Goal: Navigation & Orientation: Understand site structure

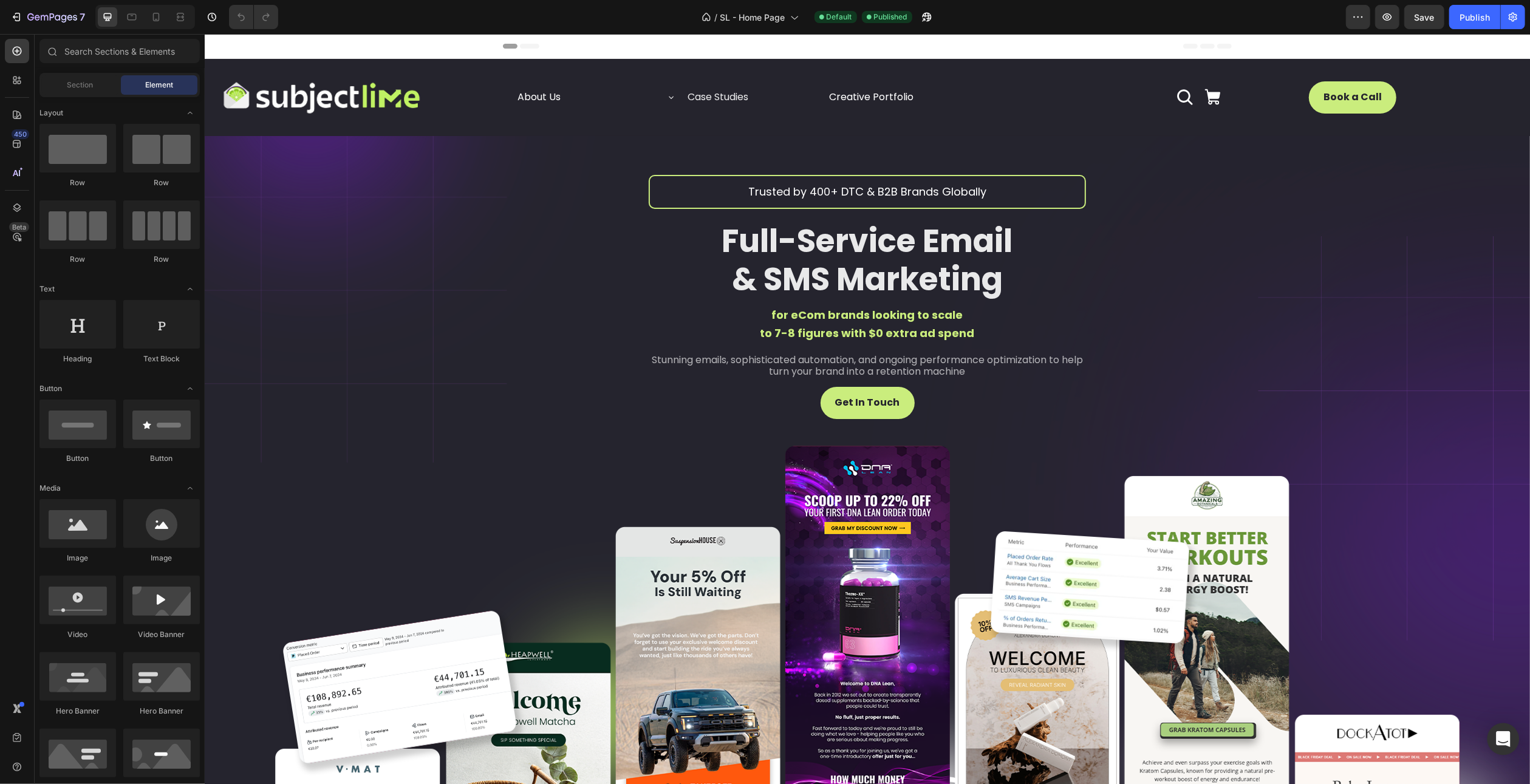
click at [1504, 737] on icon "Open Intercom Messenger" at bounding box center [1502, 739] width 14 height 16
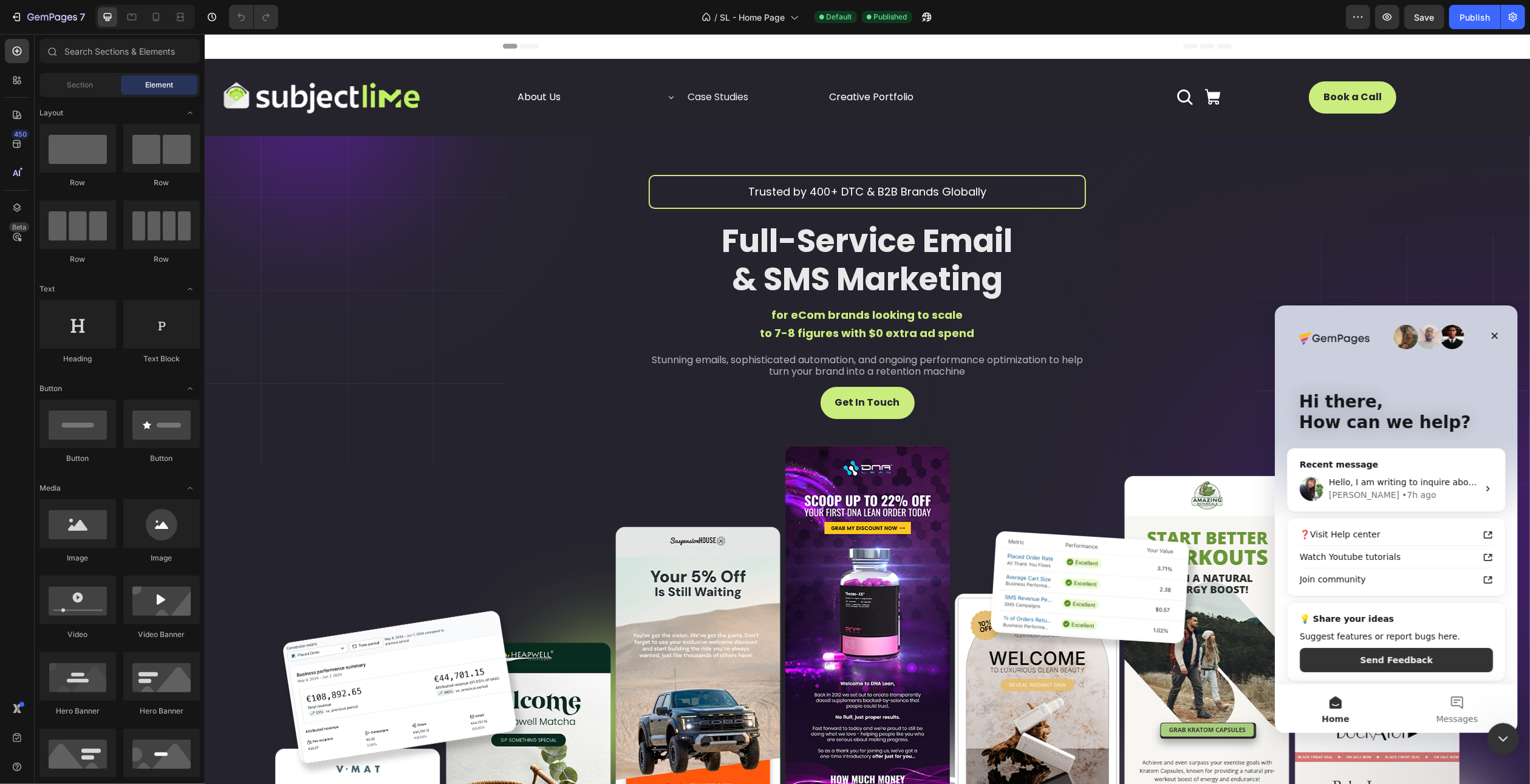
click at [1500, 732] on icon "Close Intercom Messenger" at bounding box center [1502, 737] width 15 height 15
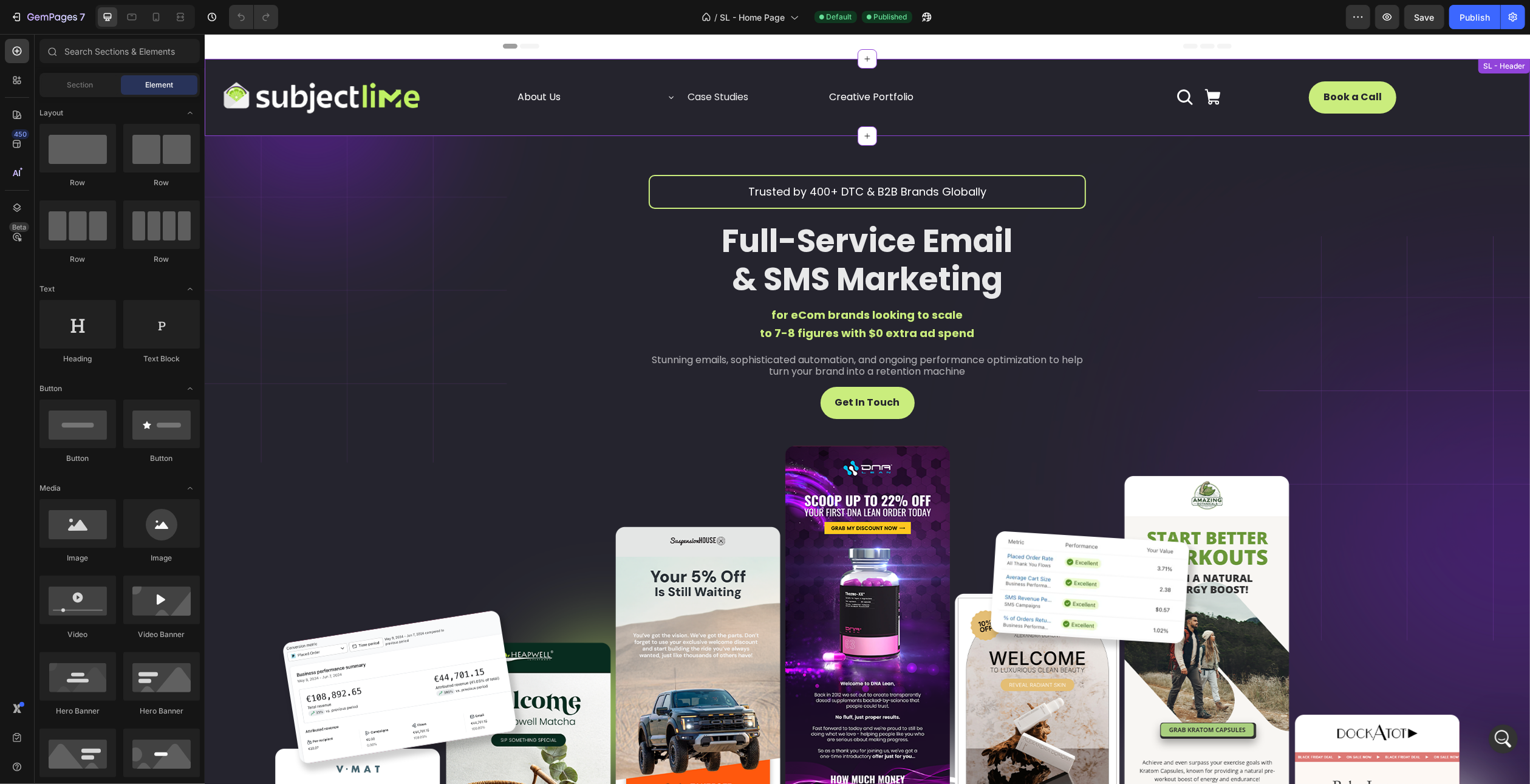
click at [667, 96] on icon at bounding box center [671, 97] width 9 height 9
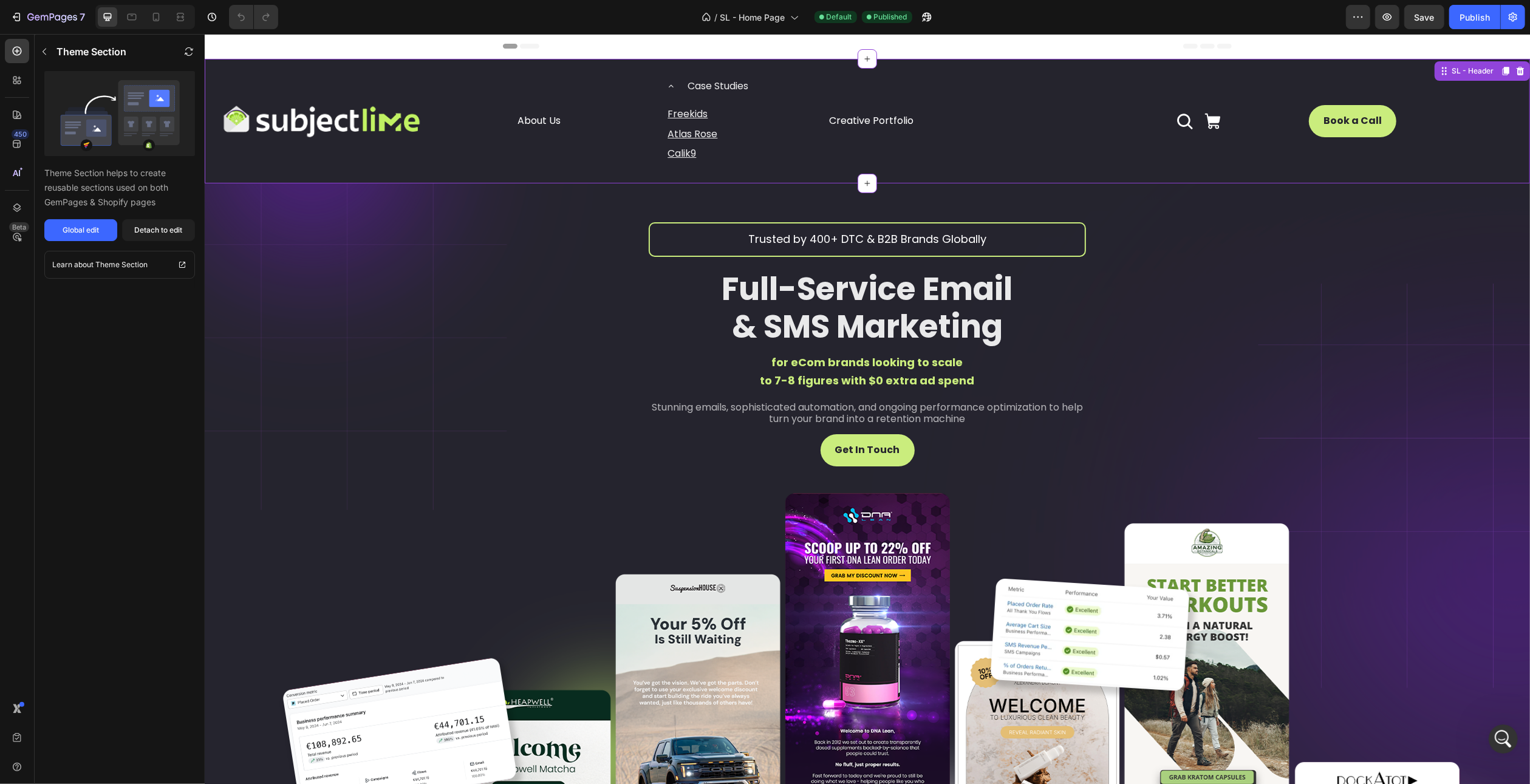
click at [666, 86] on icon at bounding box center [671, 86] width 9 height 9
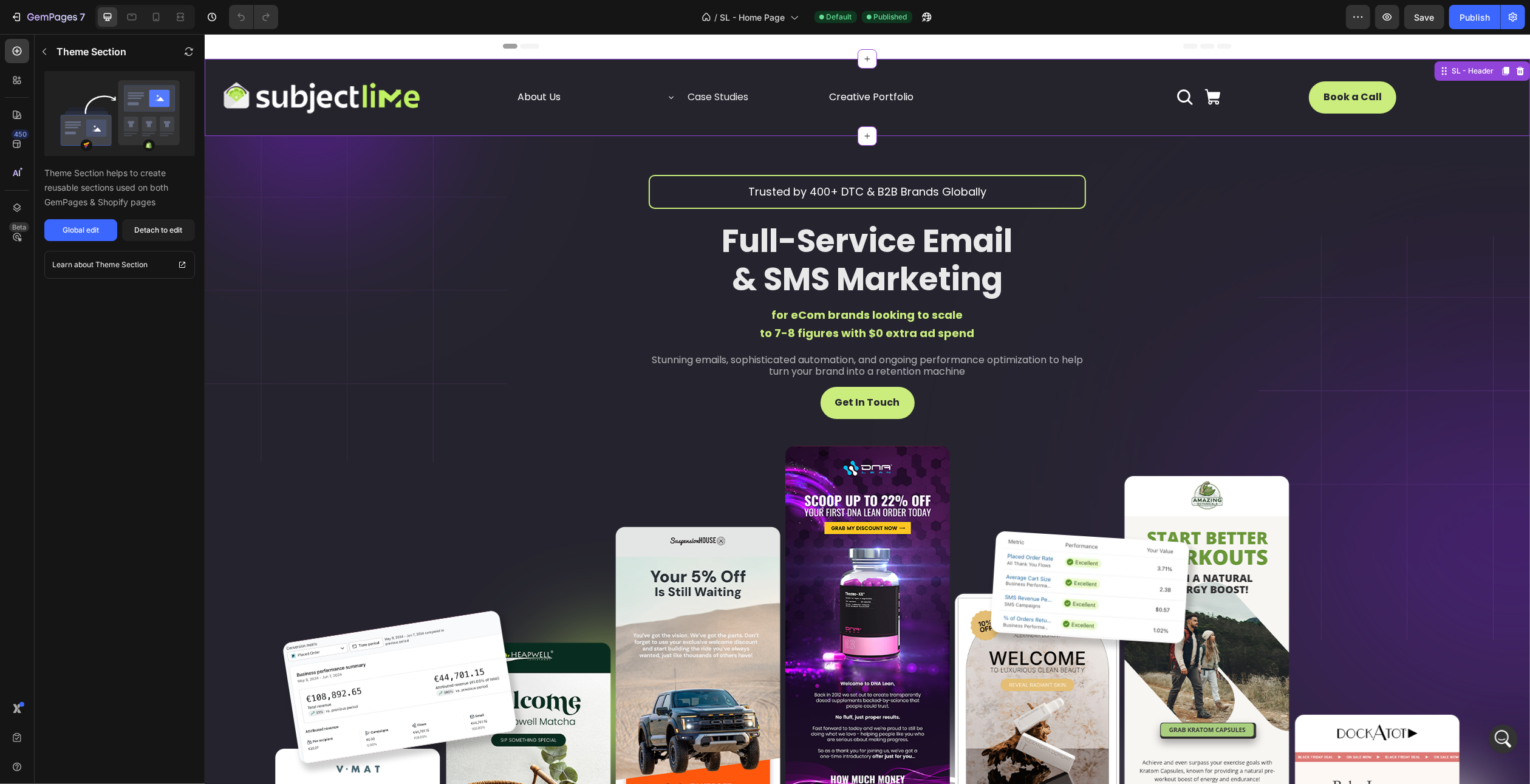
click at [667, 99] on icon at bounding box center [671, 97] width 9 height 9
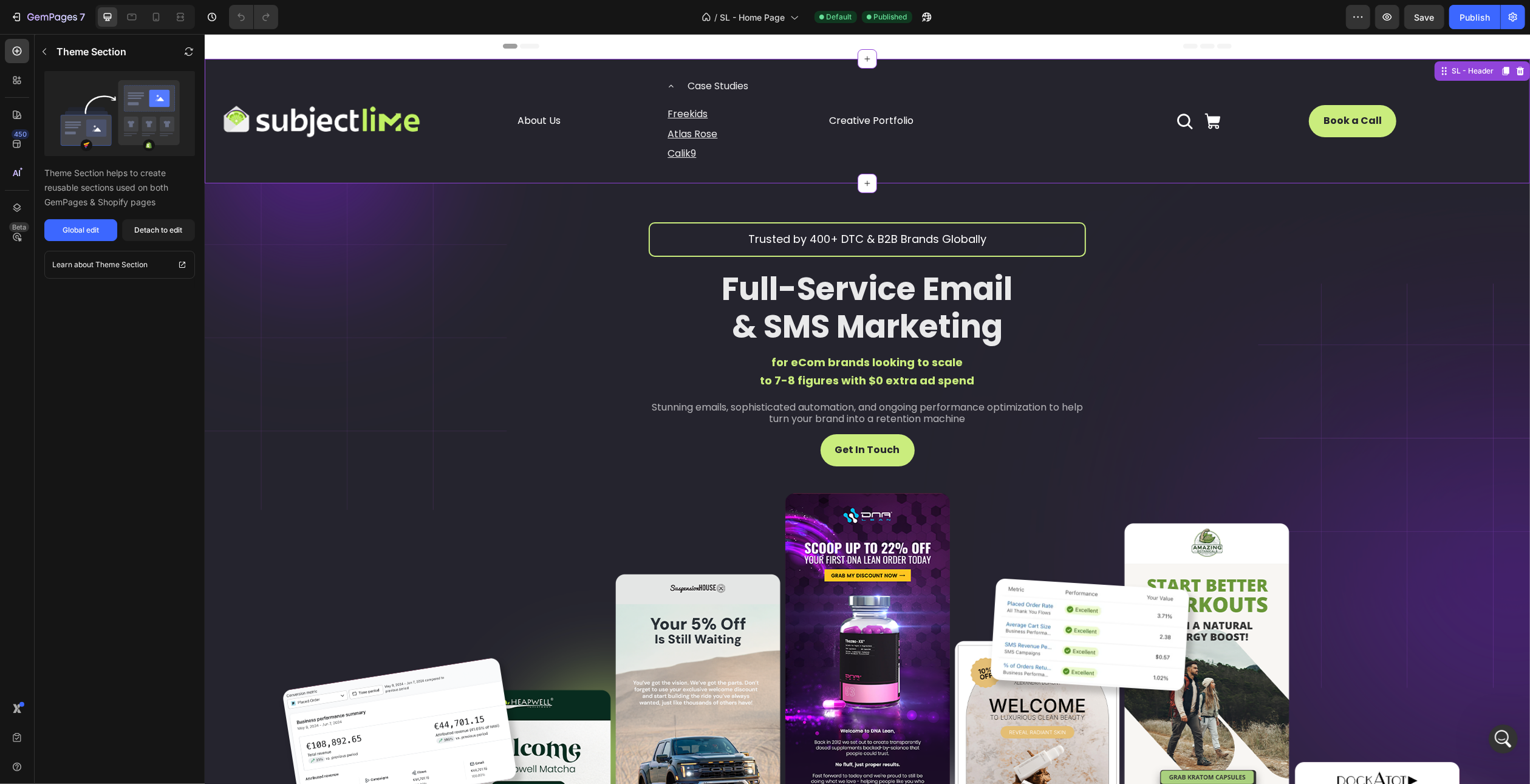
click at [668, 85] on icon at bounding box center [671, 86] width 9 height 9
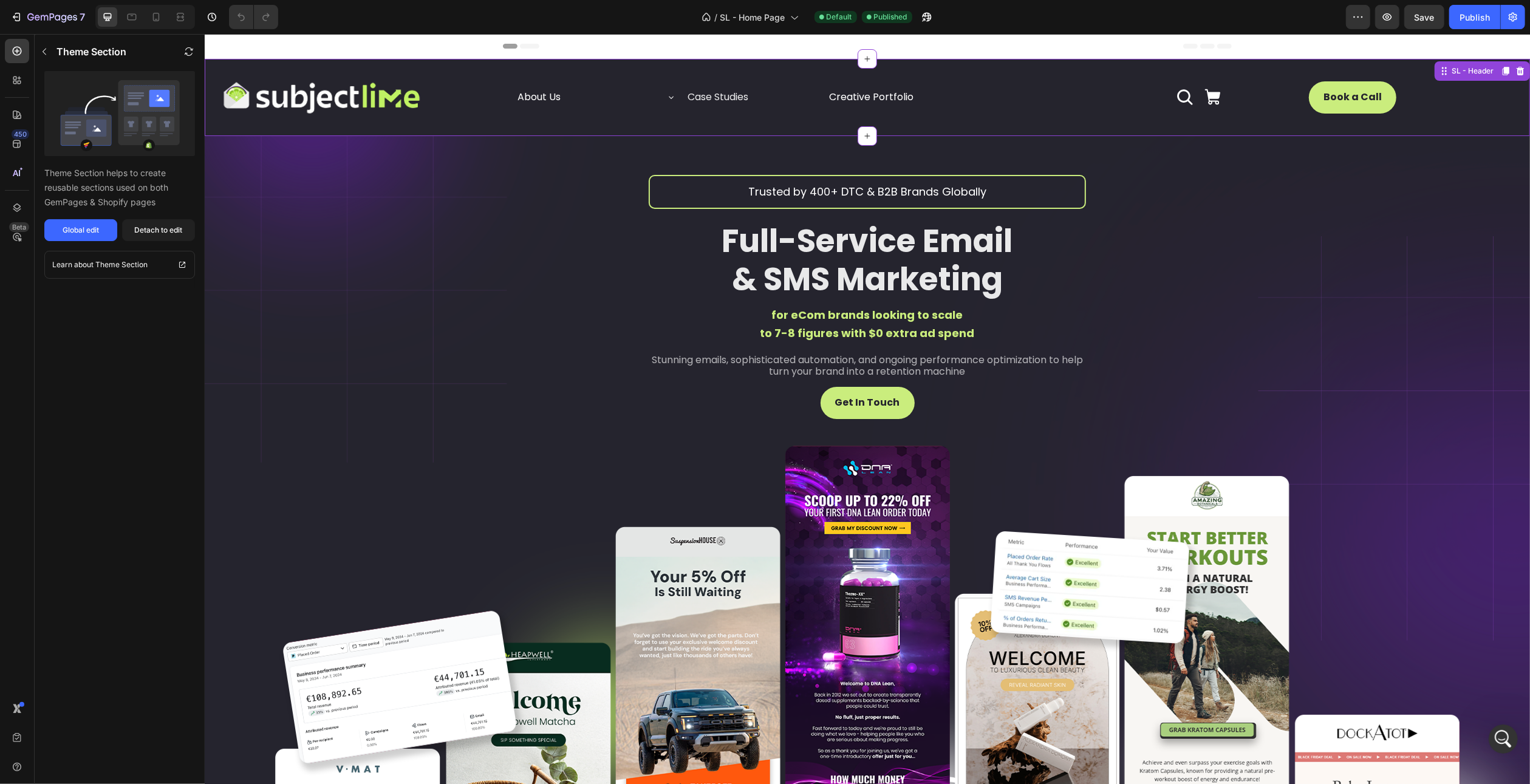
click at [704, 94] on p "Case Studies" at bounding box center [717, 97] width 61 height 18
click at [704, 95] on p "Case Studies" at bounding box center [717, 97] width 61 height 18
click at [702, 97] on p "Case Studies" at bounding box center [717, 97] width 61 height 18
click at [722, 97] on p "Case Studies" at bounding box center [717, 97] width 61 height 18
click at [545, 93] on p "About Us" at bounding box center [539, 97] width 43 height 18
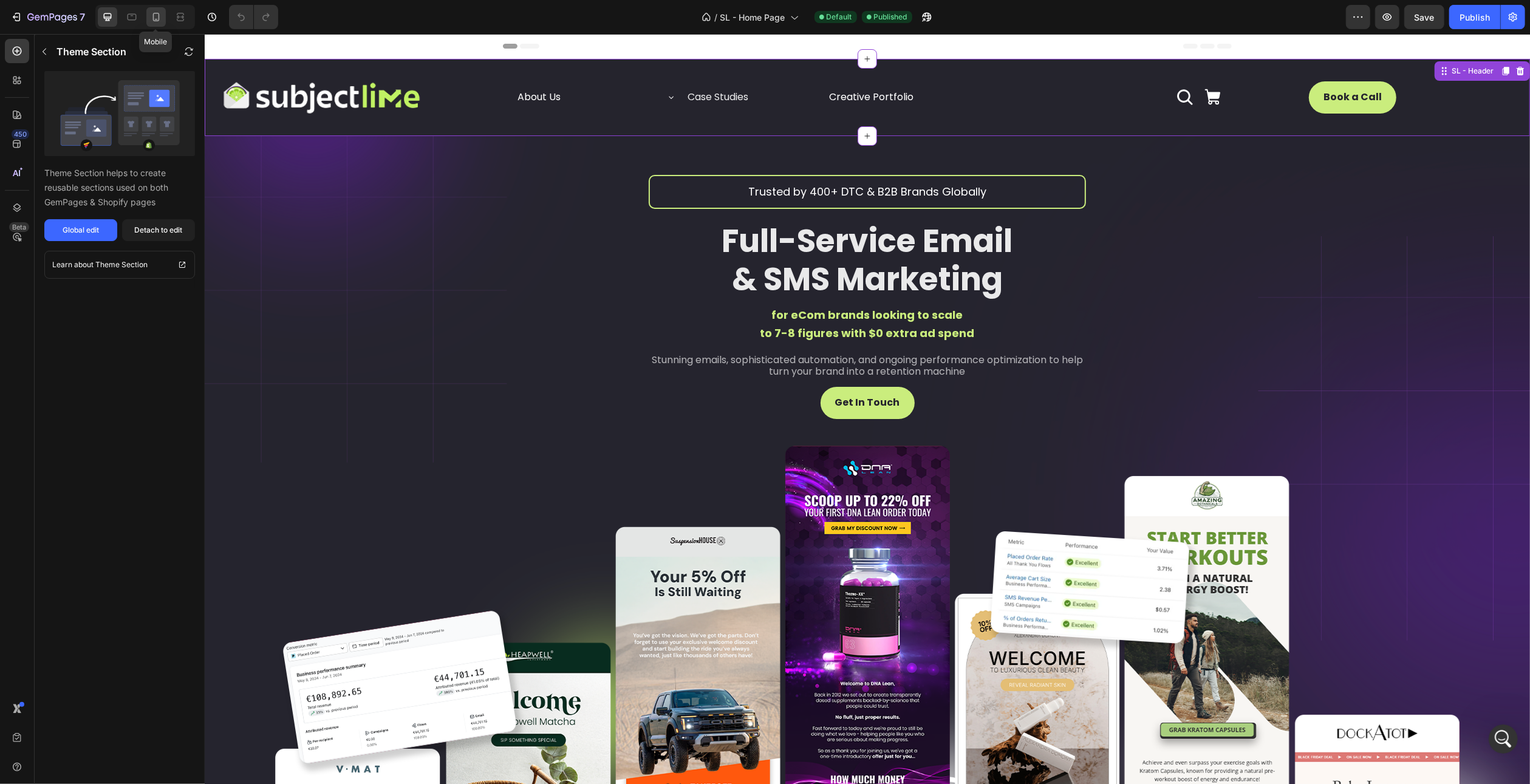
click at [160, 15] on icon at bounding box center [156, 17] width 12 height 12
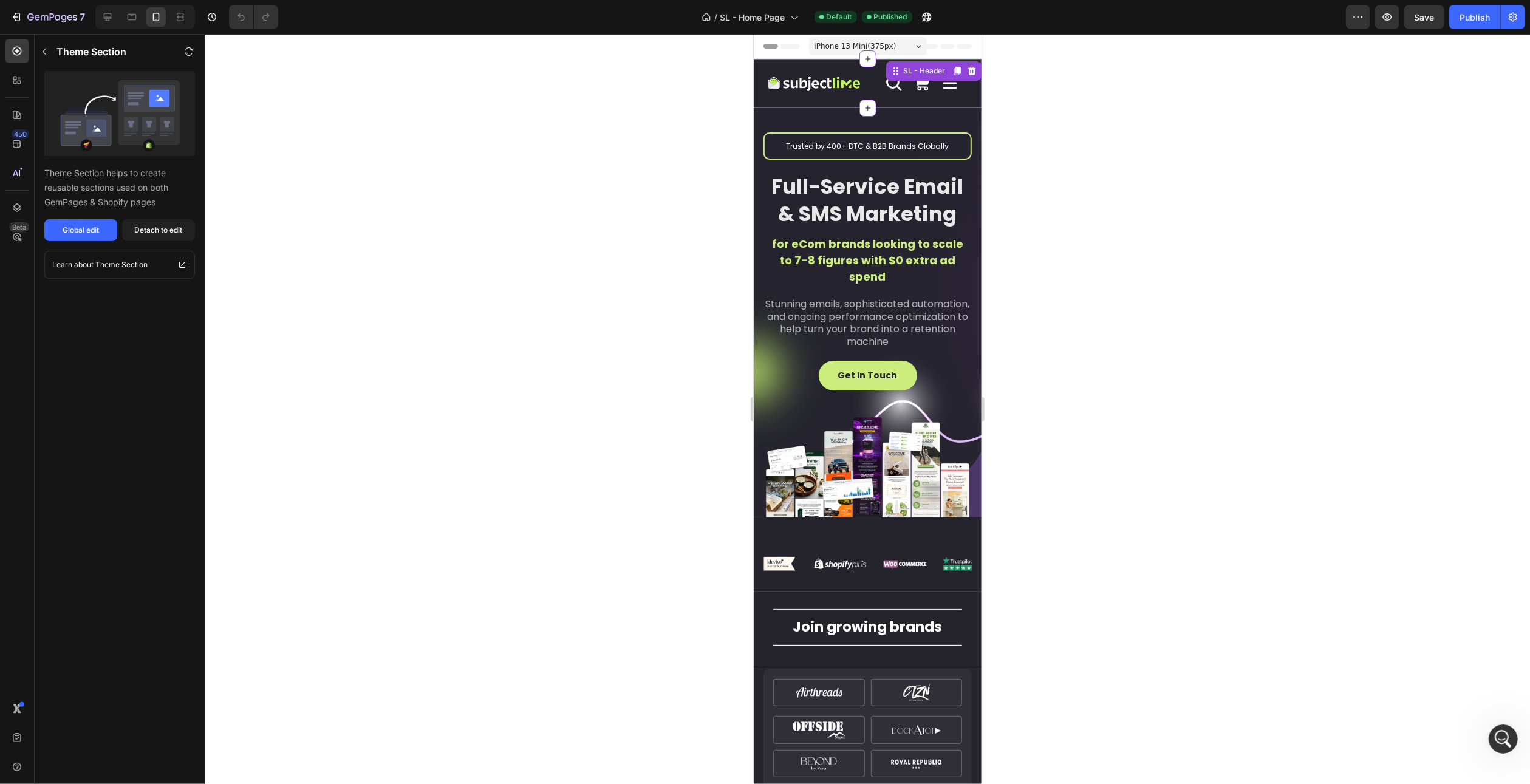
click at [915, 83] on icon at bounding box center [921, 83] width 15 height 15
click at [945, 87] on icon at bounding box center [949, 84] width 14 height 11
click at [906, 117] on div "Trusted by 400+ DTC & B2B Brands Globally Text Block Full-Service Email & SMS M…" at bounding box center [867, 313] width 228 height 409
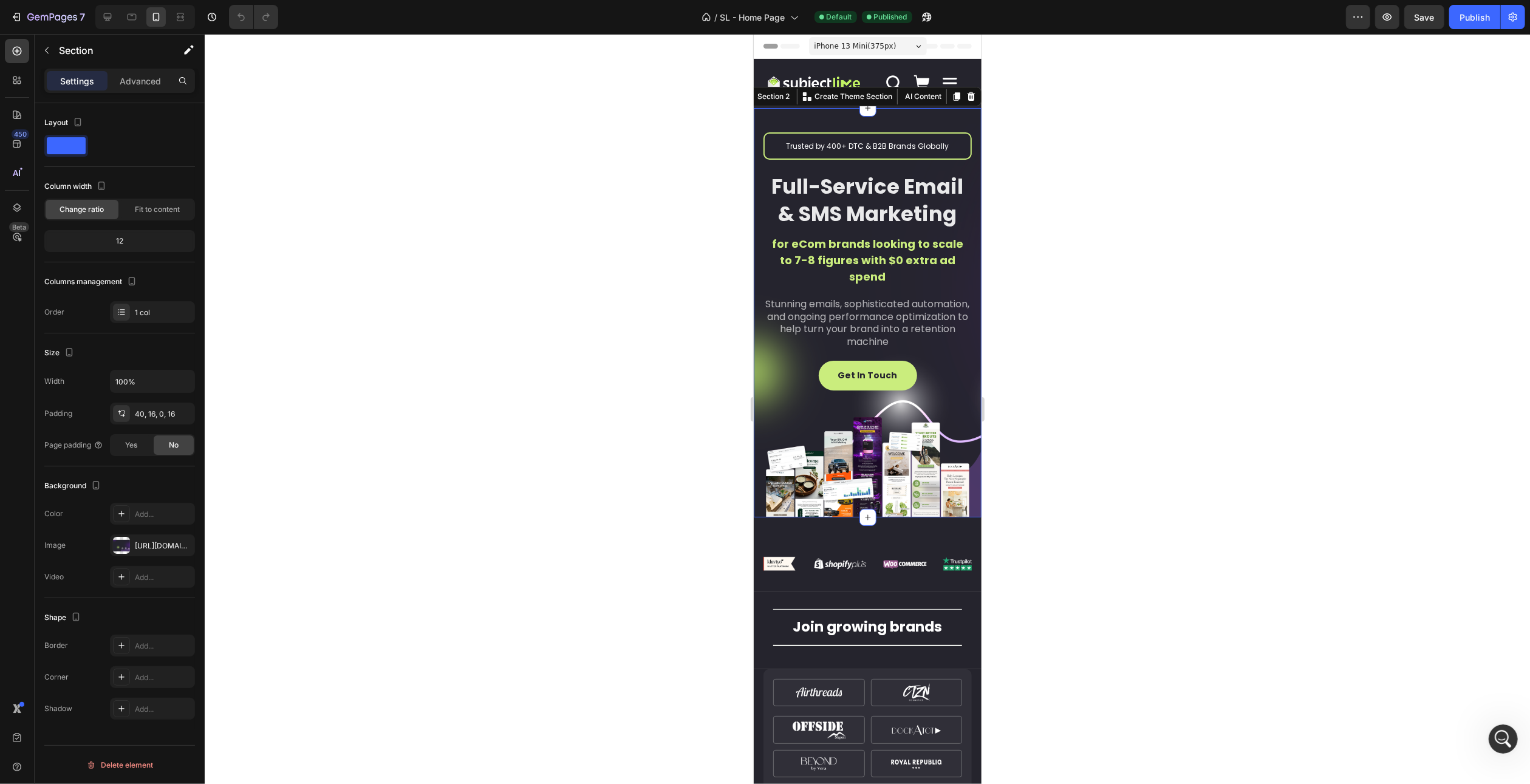
click at [1003, 127] on div at bounding box center [867, 409] width 1325 height 750
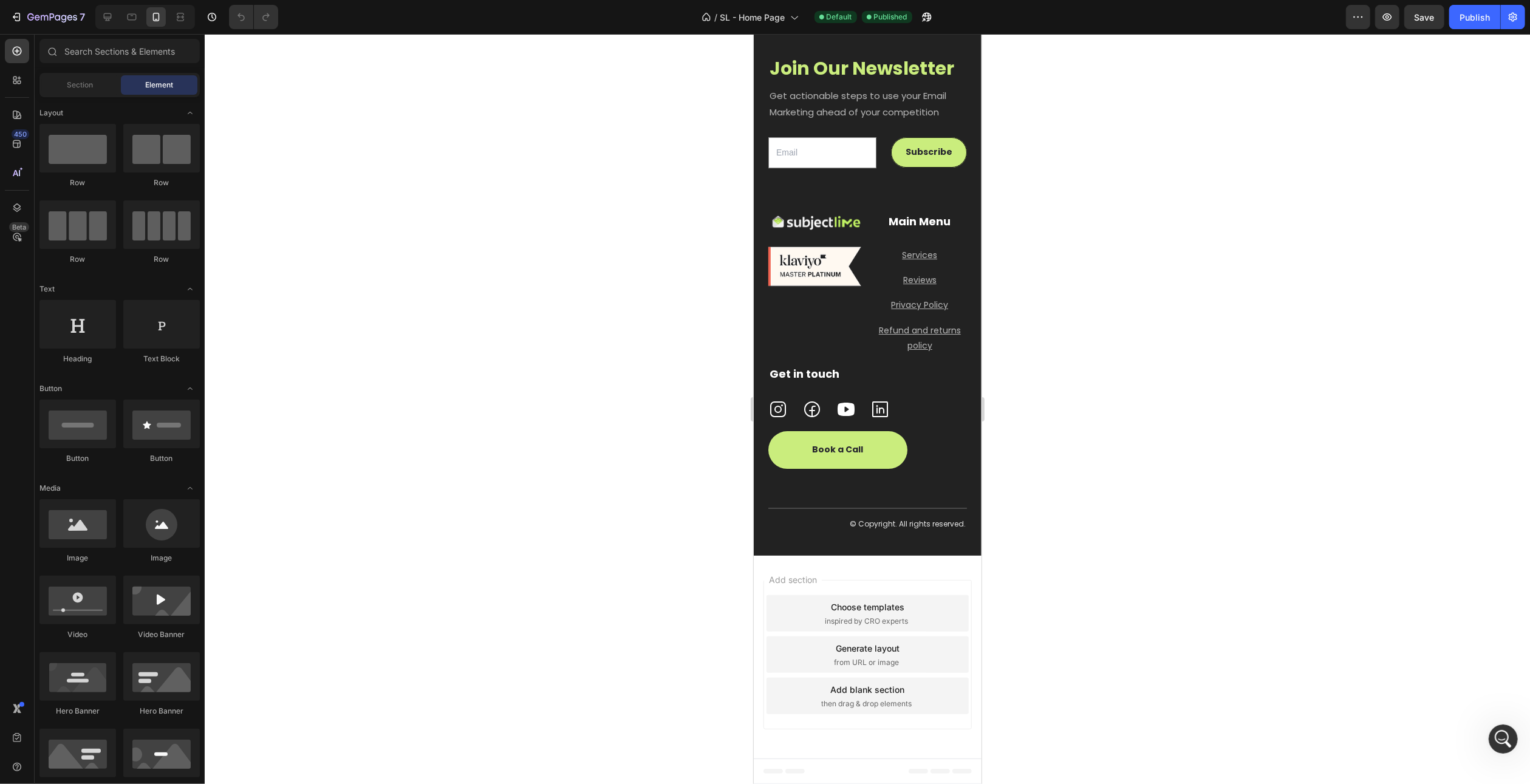
scroll to position [4249, 0]
click at [106, 21] on icon at bounding box center [108, 17] width 12 height 12
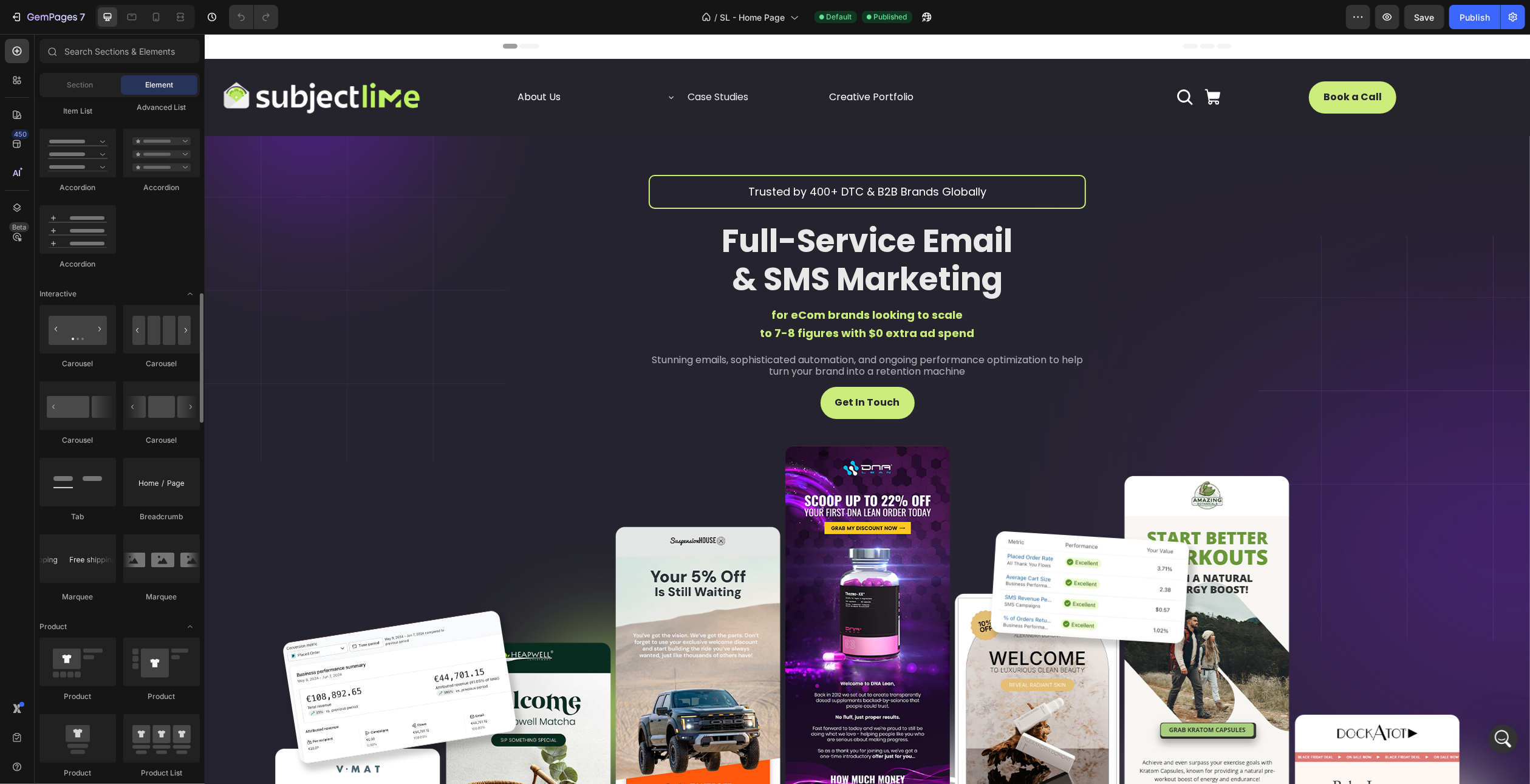
scroll to position [1275, 0]
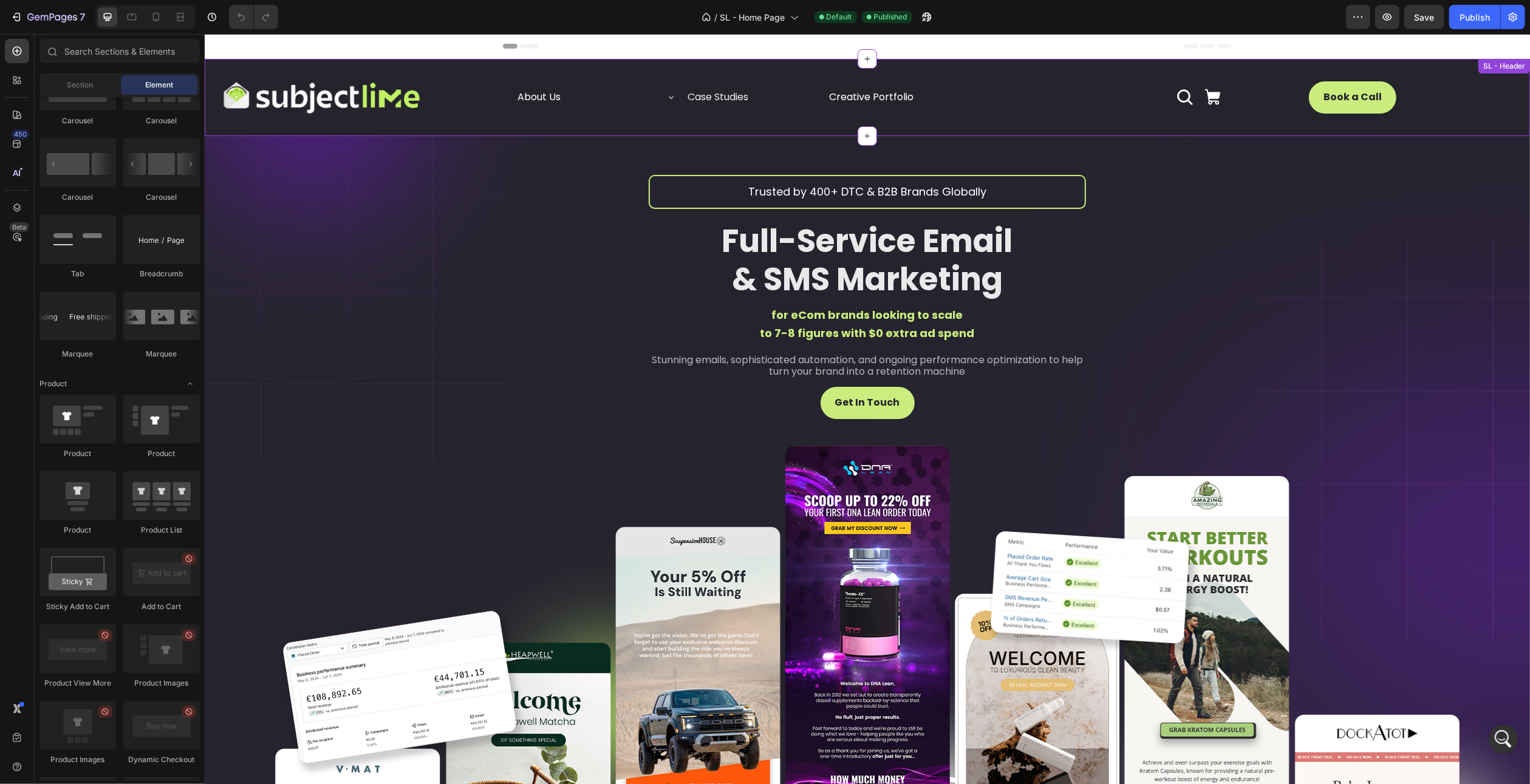
click at [670, 99] on icon at bounding box center [671, 97] width 9 height 9
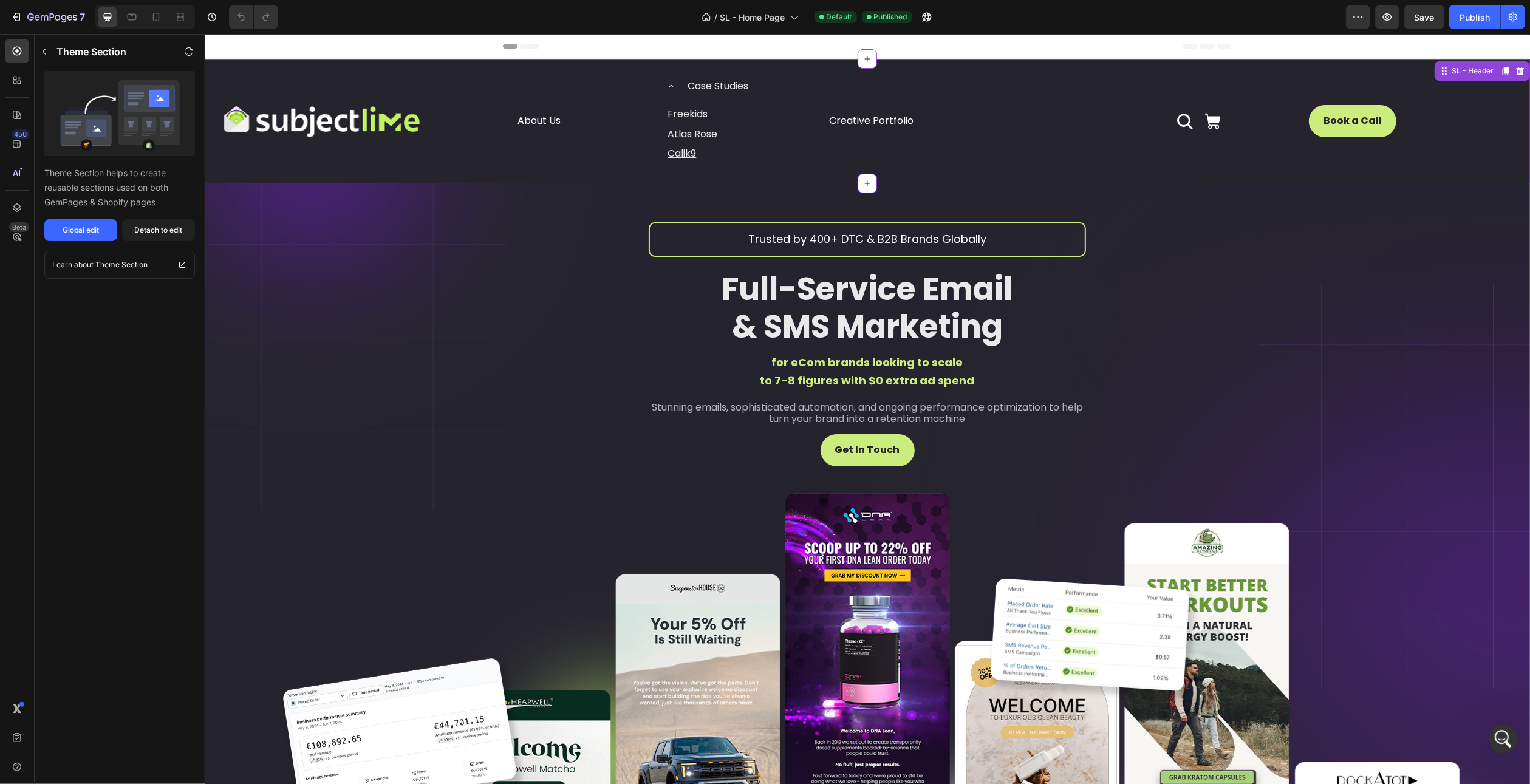
click at [667, 87] on icon at bounding box center [671, 86] width 9 height 9
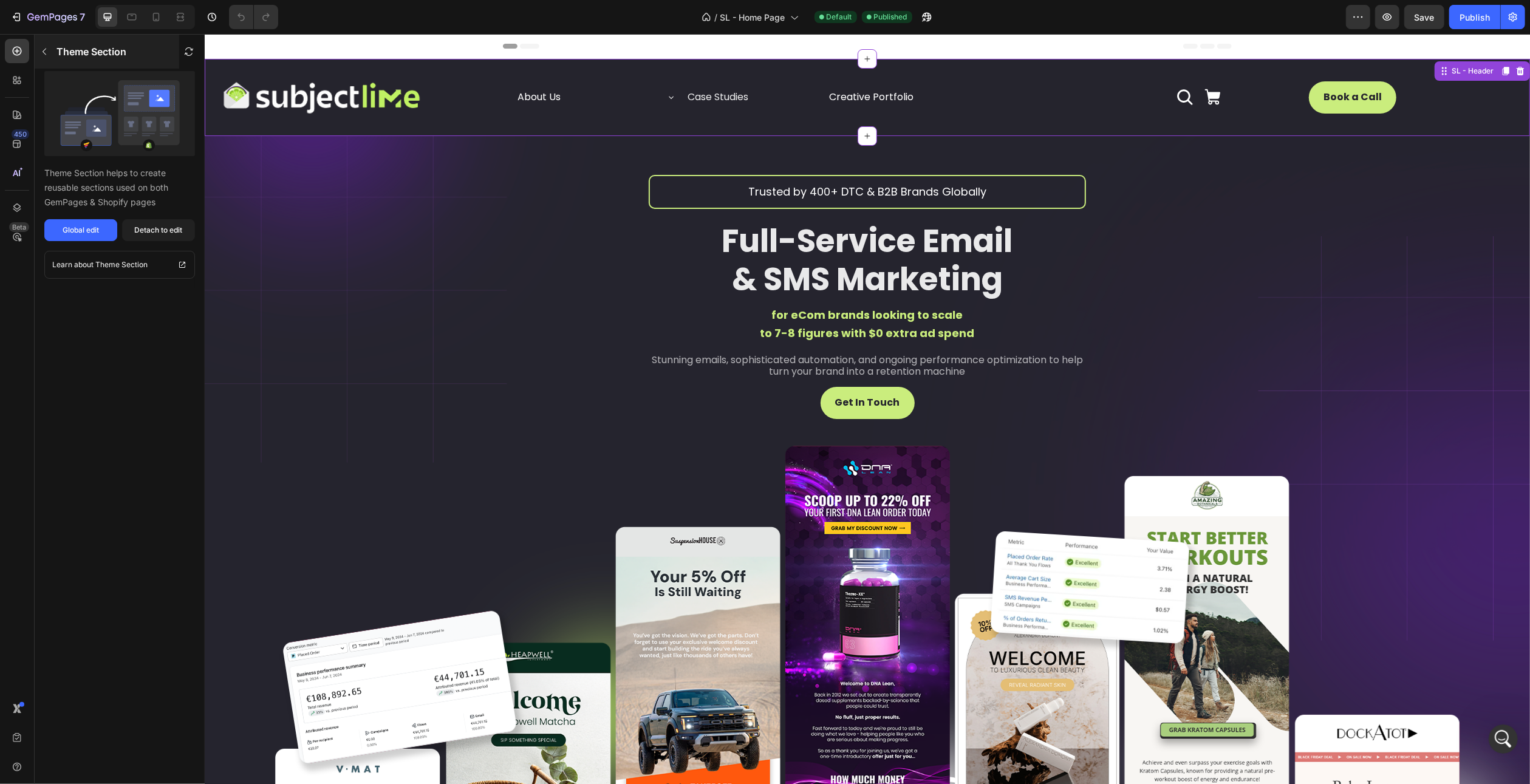
click at [54, 54] on div "Theme Section" at bounding box center [107, 51] width 145 height 34
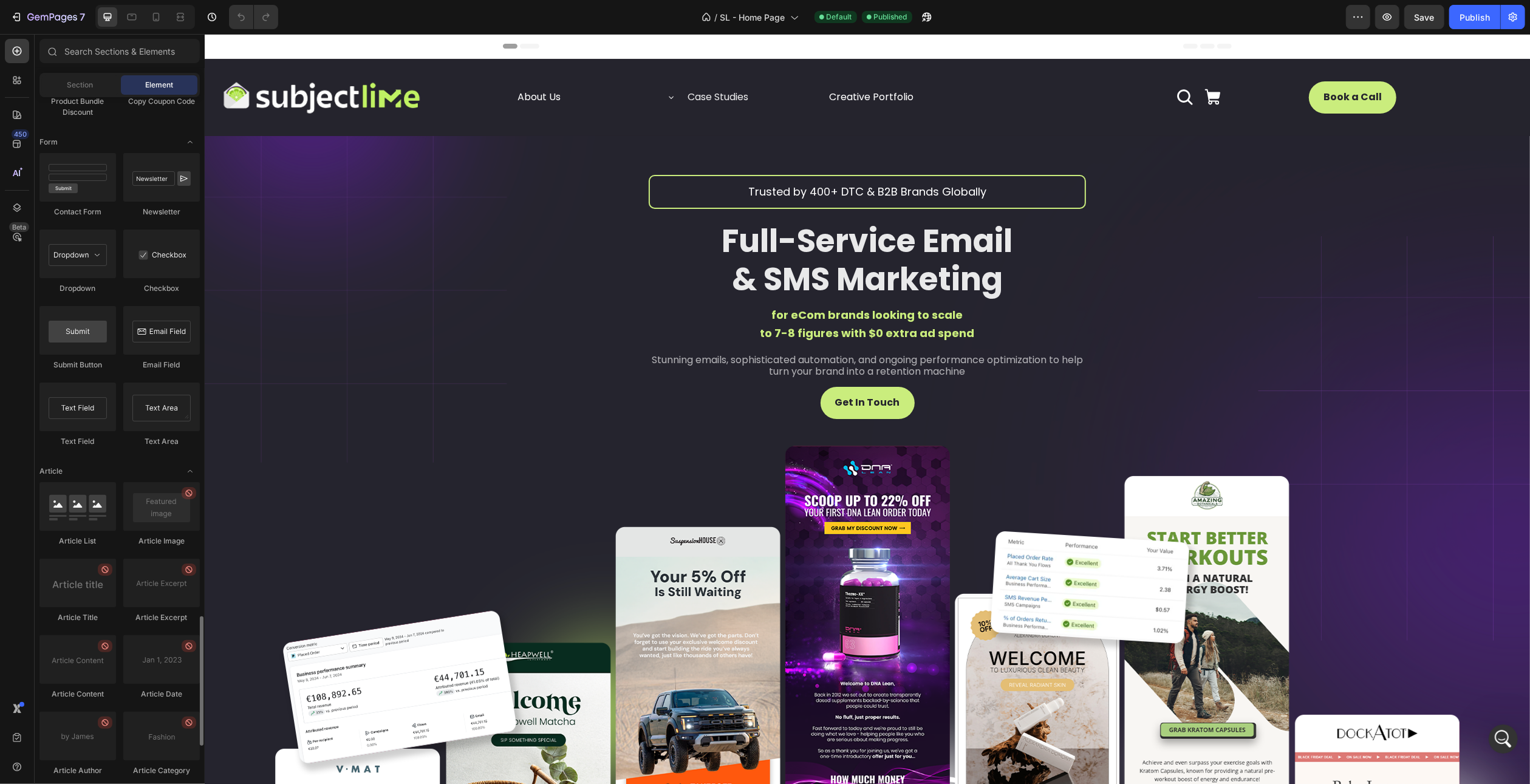
scroll to position [2550, 0]
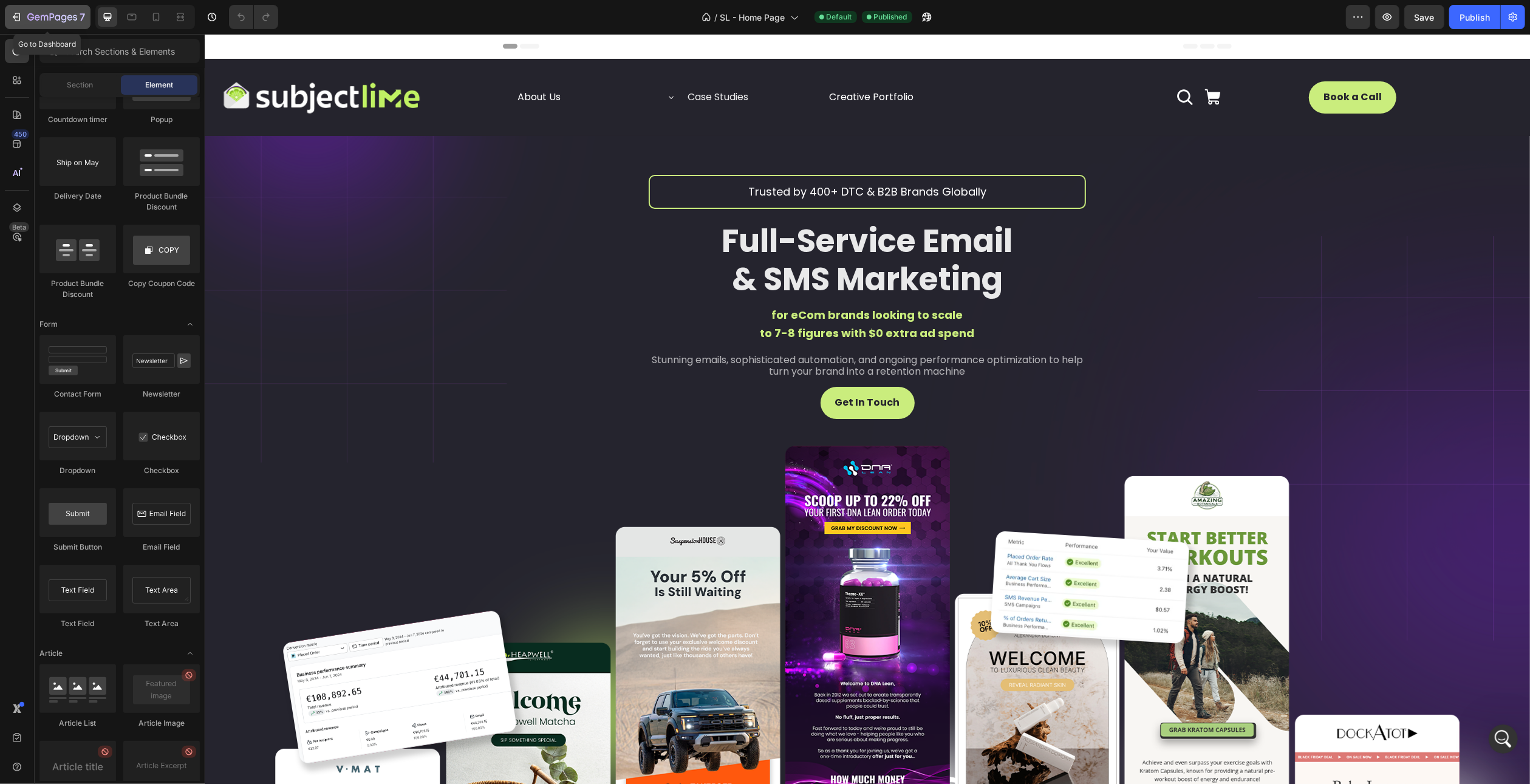
click at [62, 21] on icon "button" at bounding box center [52, 18] width 50 height 10
